Goal: Book appointment/travel/reservation

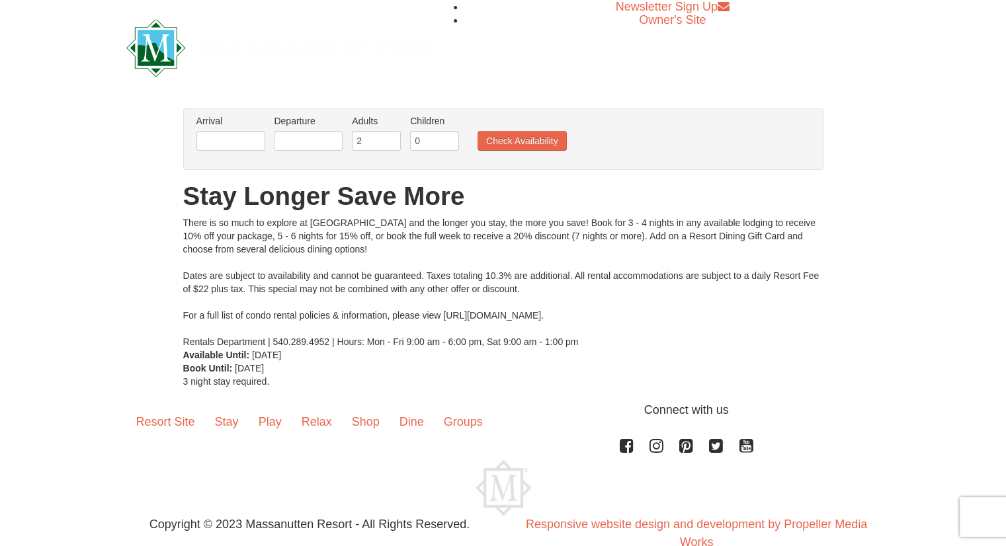
scroll to position [29, 0]
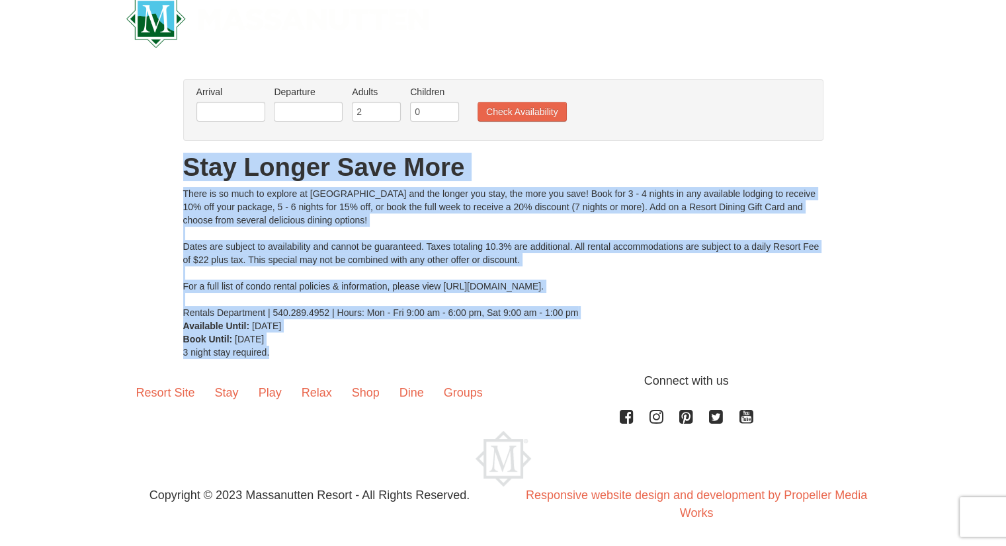
drag, startPoint x: 181, startPoint y: 173, endPoint x: 313, endPoint y: 352, distance: 223.3
click at [313, 352] on div "× From: To: Adults: 2 Children: 0 Change Arrival Please format dates MM/DD/YYYY…" at bounding box center [503, 219] width 667 height 280
copy div "Stay Longer Save More There is so much to explore at Massanutten Resort and the…"
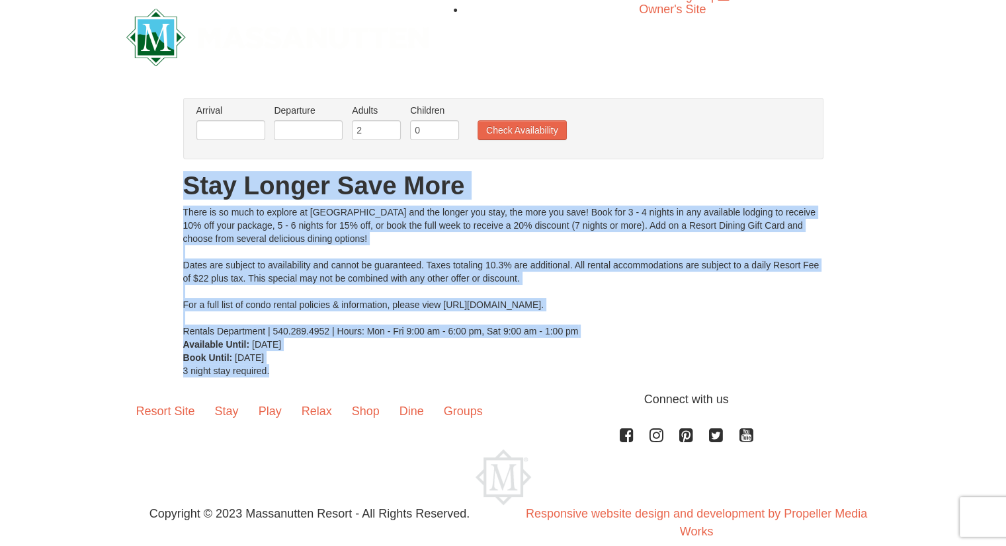
scroll to position [0, 0]
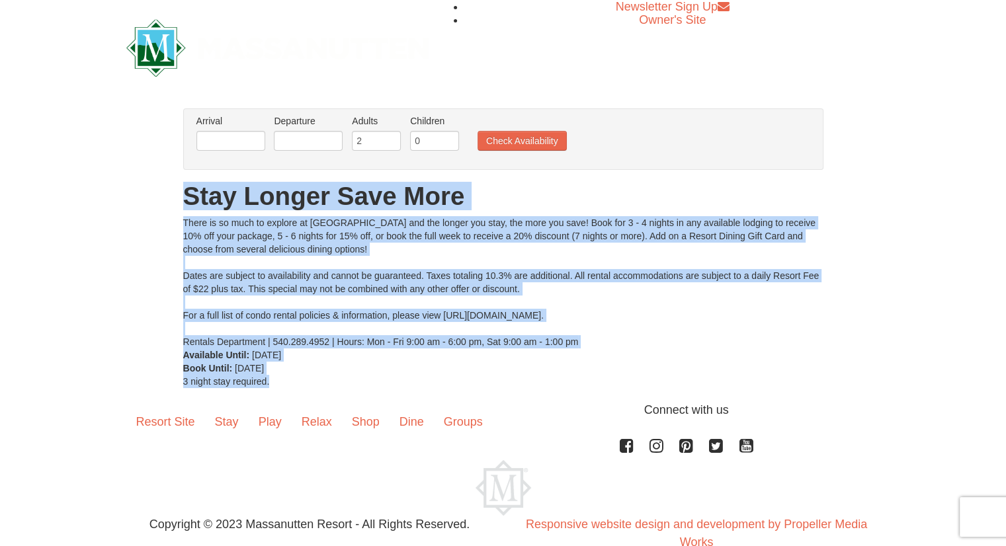
click at [871, 220] on div "× From: To: Adults: 2 Children: 0 Change Arrival Please format dates MM/DD/YYYY…" at bounding box center [503, 248] width 1006 height 306
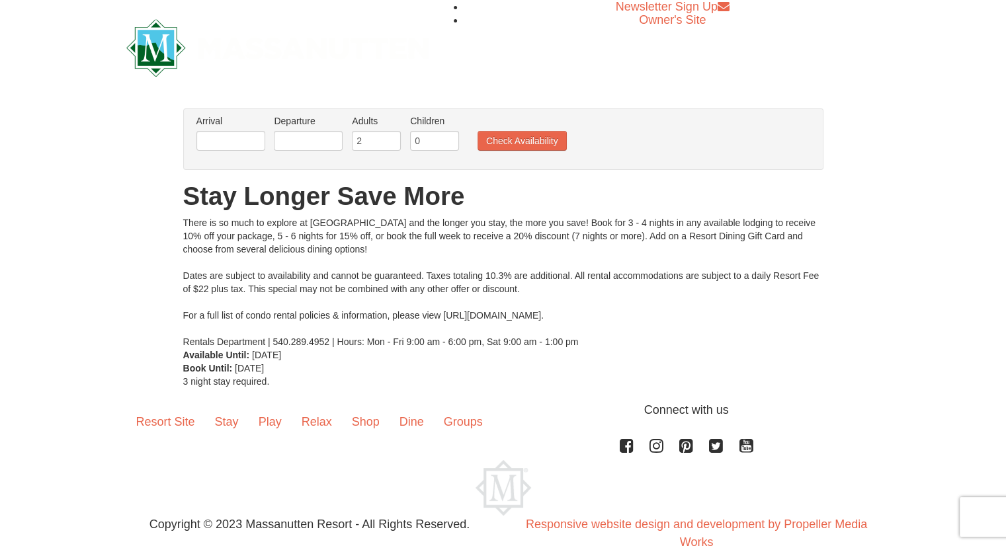
click at [887, 436] on div "Resort Site Stay Play Relax Shop Dine Groups Connect with us Facebook Instagram…" at bounding box center [503, 458] width 774 height 114
click at [192, 419] on link "Resort Site" at bounding box center [165, 421] width 79 height 41
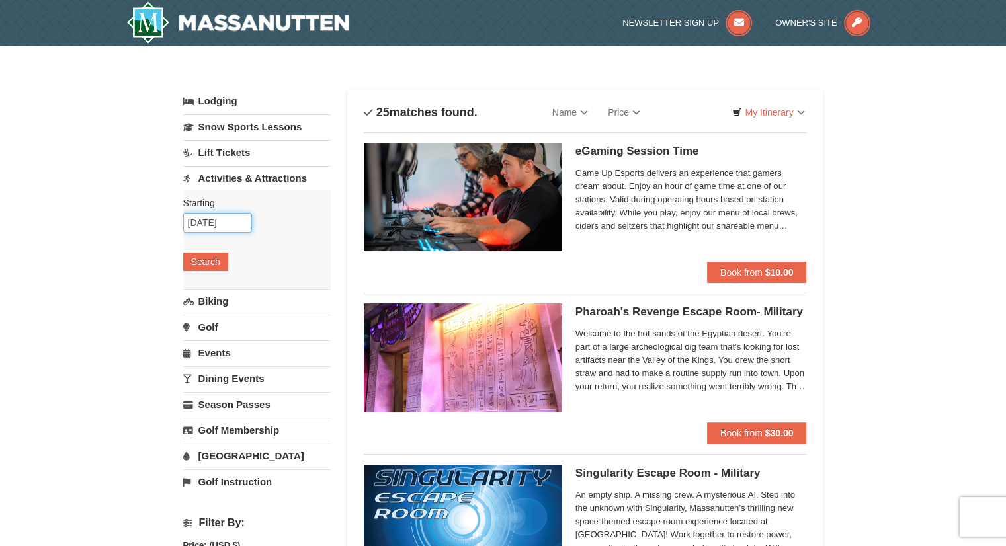
click at [225, 220] on input "09/06/2025" at bounding box center [217, 223] width 69 height 20
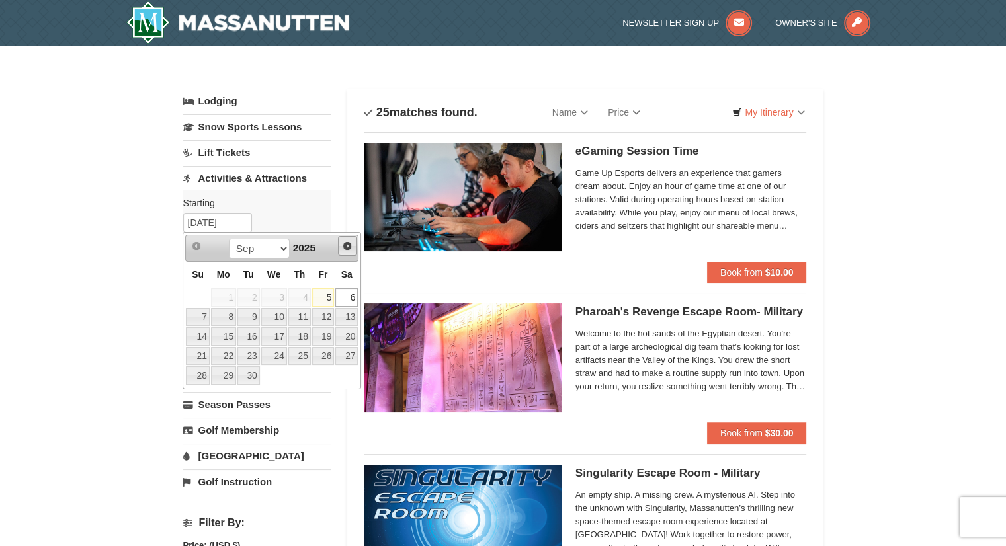
click at [343, 245] on span "Next" at bounding box center [347, 246] width 11 height 11
click at [275, 368] on link "31" at bounding box center [274, 375] width 26 height 19
type input "[DATE]"
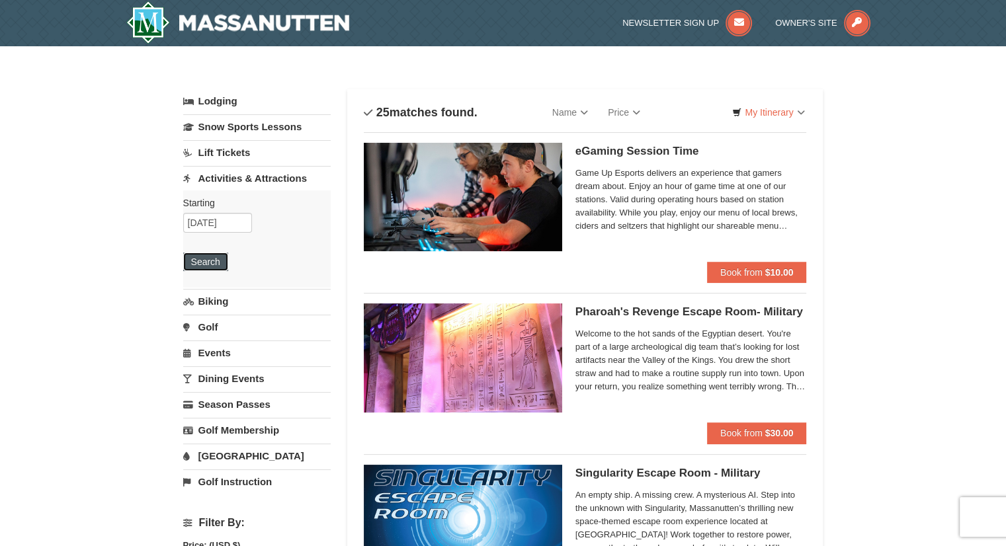
click at [215, 267] on button "Search" at bounding box center [205, 262] width 45 height 19
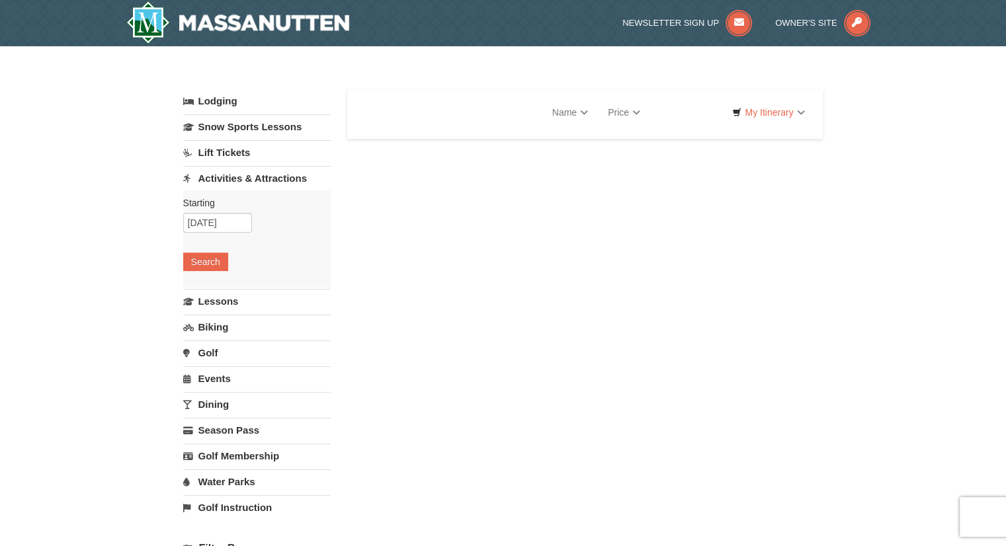
select select "9"
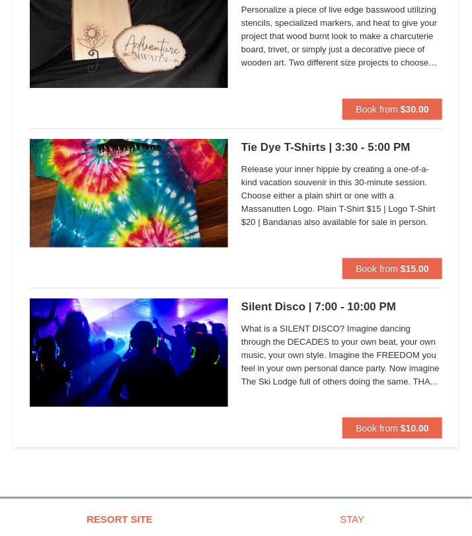
scroll to position [2381, 0]
